Goal: Task Accomplishment & Management: Use online tool/utility

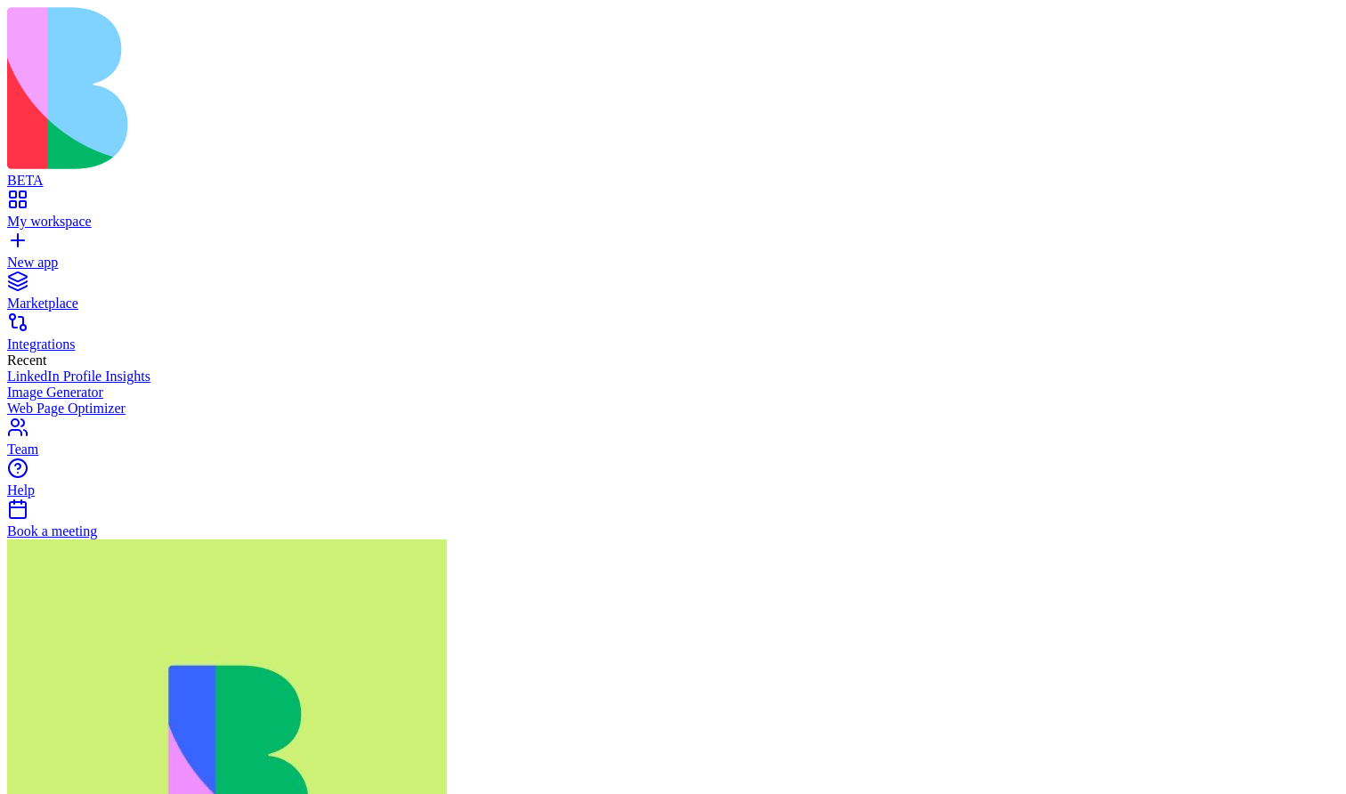
type input "****"
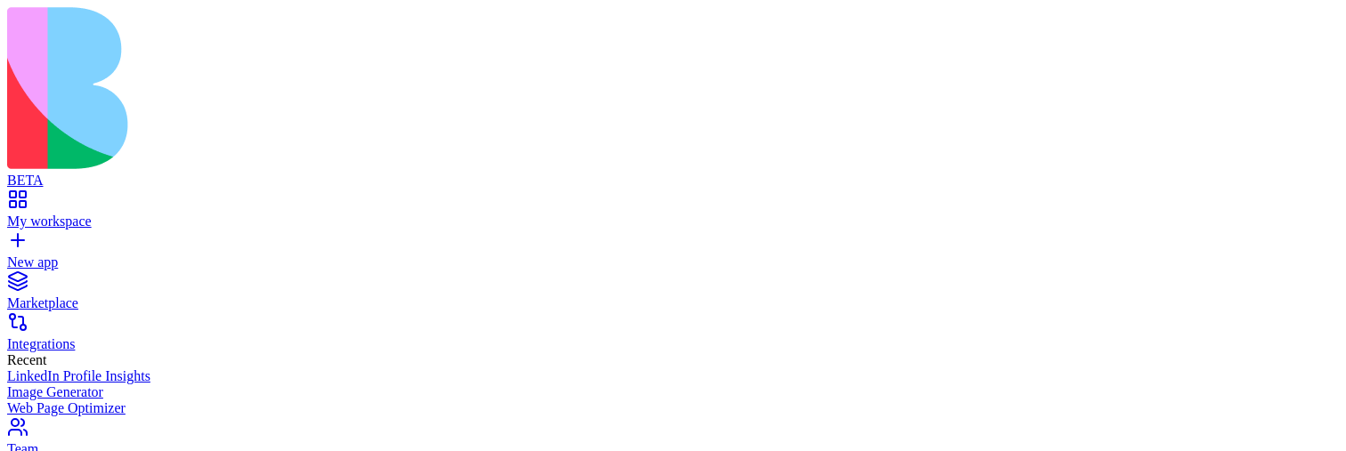
type input "****"
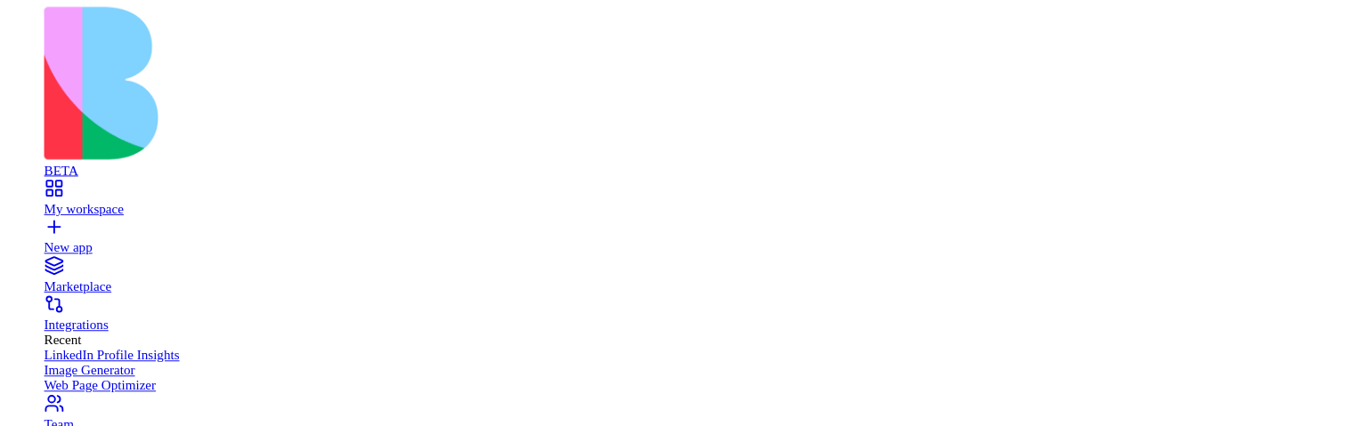
scroll to position [12, 0]
